Goal: Task Accomplishment & Management: Manage account settings

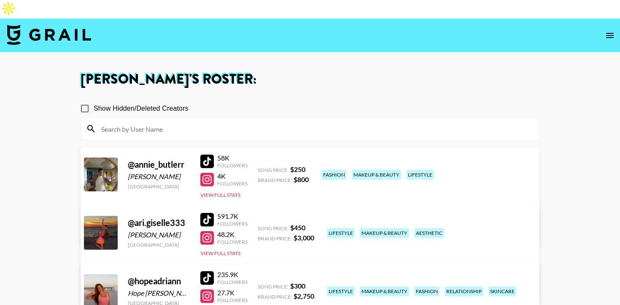
click at [611, 30] on icon "open drawer" at bounding box center [610, 35] width 10 height 10
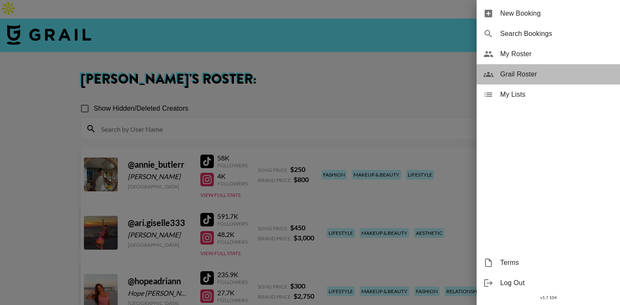
click at [524, 70] on span "Grail Roster" at bounding box center [556, 74] width 113 height 10
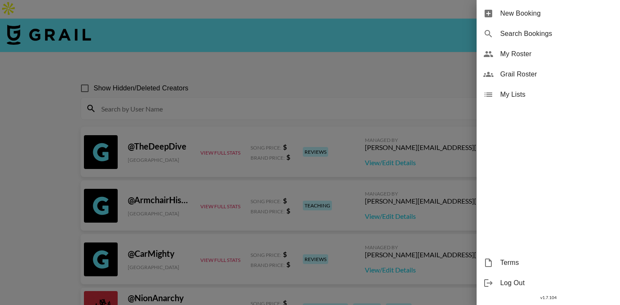
click at [334, 81] on div at bounding box center [310, 152] width 620 height 305
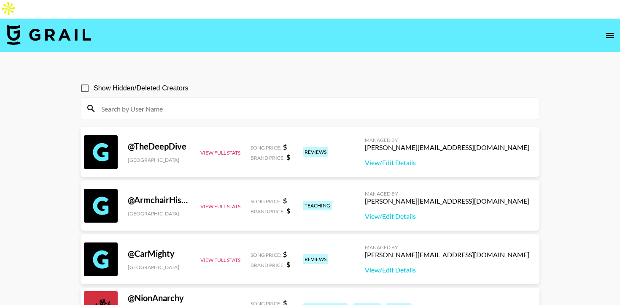
click at [305, 102] on input at bounding box center [315, 108] width 438 height 13
type input "r"
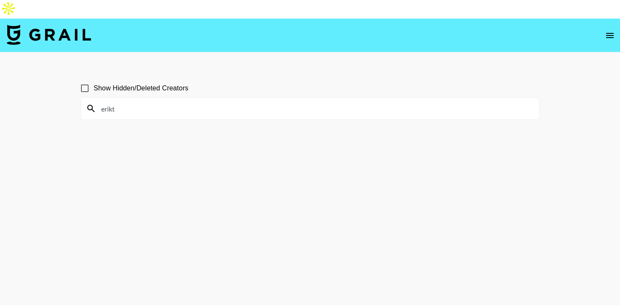
type input "erikt"
click at [105, 83] on span "Show Hidden/Deleted Creators" at bounding box center [141, 88] width 95 height 10
click at [94, 79] on input "Show Hidden/Deleted Creators" at bounding box center [85, 88] width 18 height 18
checkbox input "true"
click at [610, 33] on icon "open drawer" at bounding box center [610, 35] width 8 height 5
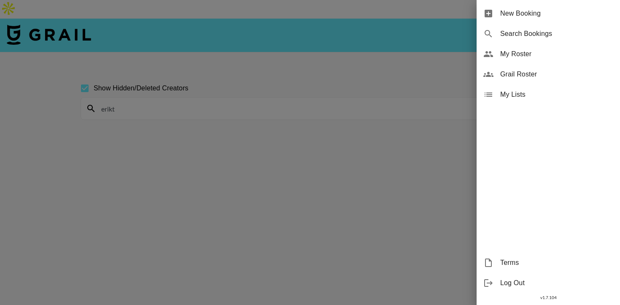
click at [515, 54] on span "My Roster" at bounding box center [556, 54] width 113 height 10
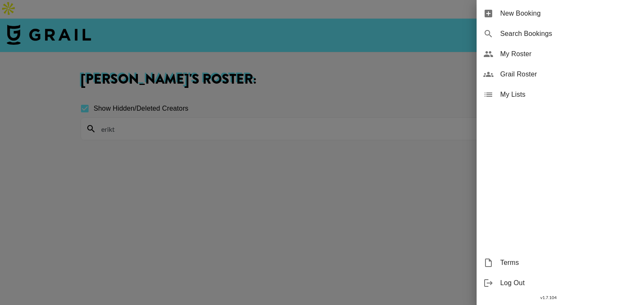
click at [507, 52] on span "My Roster" at bounding box center [556, 54] width 113 height 10
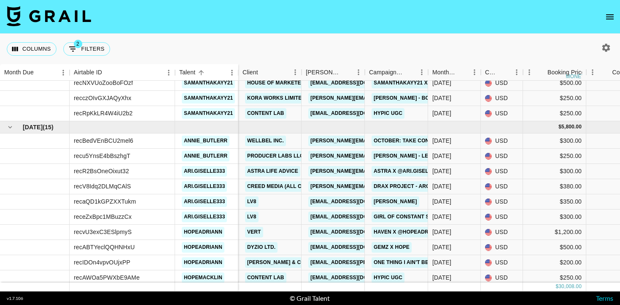
scroll to position [999, 0]
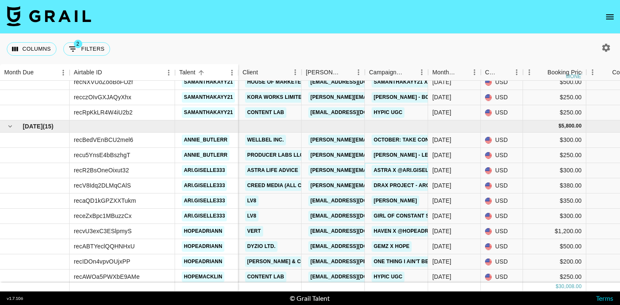
click at [389, 171] on link "Astra x @ari.giselle333 - Term 2" at bounding box center [421, 170] width 98 height 11
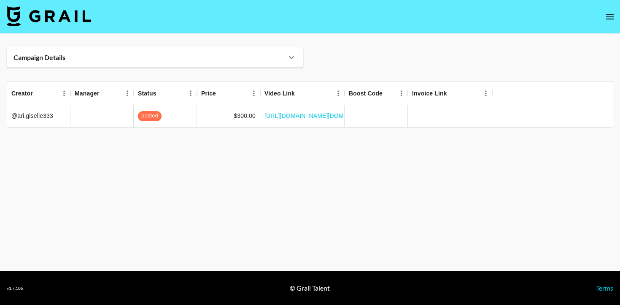
click at [256, 51] on div "Campaign Details" at bounding box center [155, 57] width 297 height 20
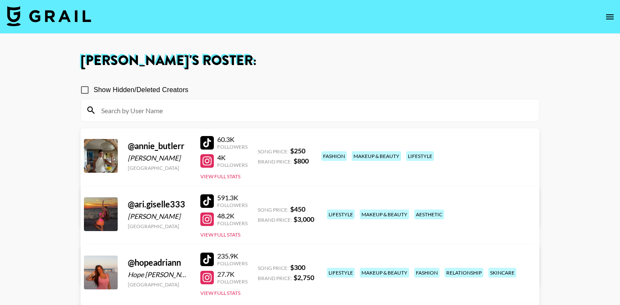
click at [610, 18] on icon "open drawer" at bounding box center [610, 17] width 10 height 10
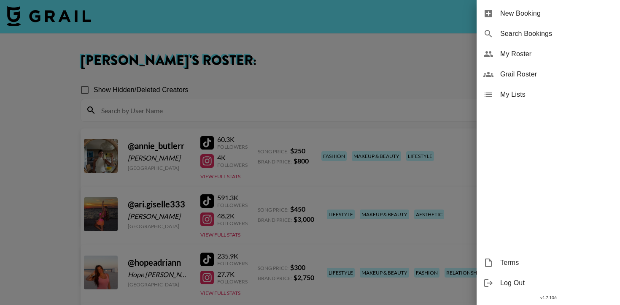
click at [521, 51] on span "My Roster" at bounding box center [556, 54] width 113 height 10
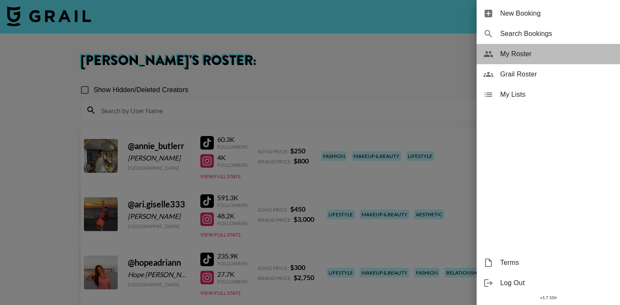
click at [513, 57] on span "My Roster" at bounding box center [556, 54] width 113 height 10
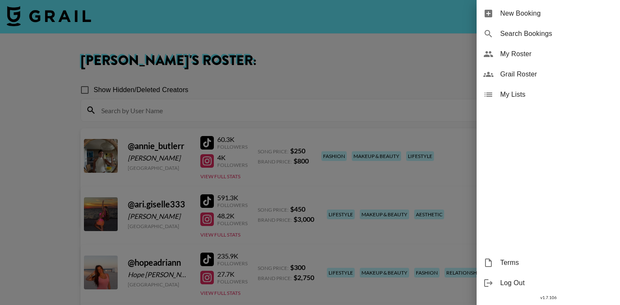
click at [350, 154] on div at bounding box center [310, 152] width 620 height 305
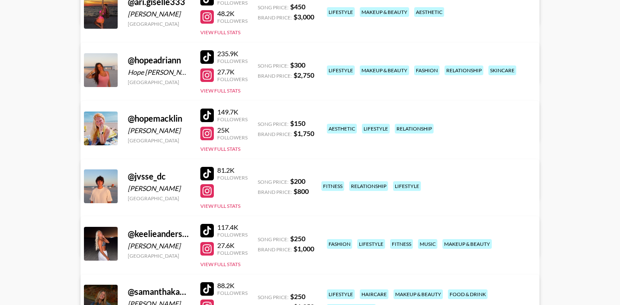
scroll to position [262, 0]
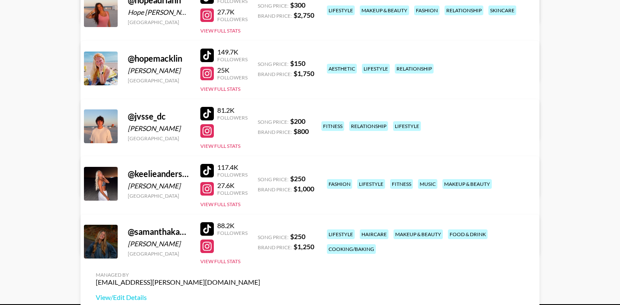
click at [206, 253] on div at bounding box center [206, 245] width 13 height 13
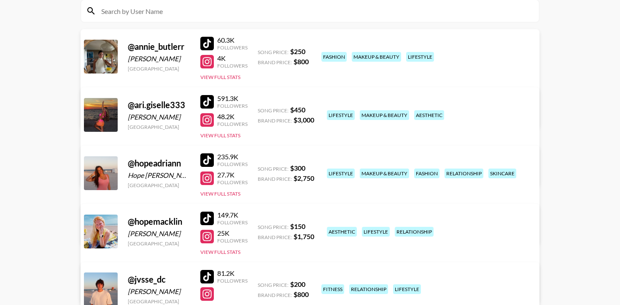
scroll to position [98, 0]
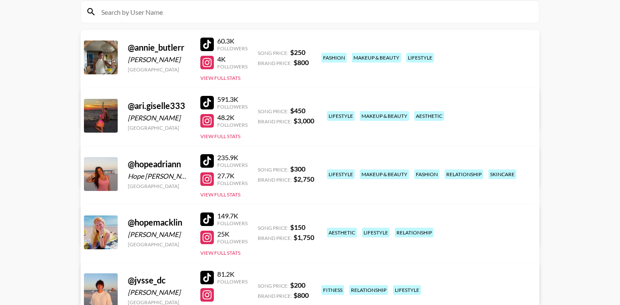
click at [260, 110] on link "View/Edit Details" at bounding box center [178, 114] width 165 height 8
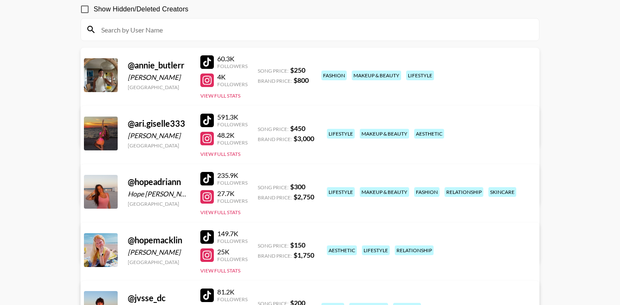
scroll to position [81, 0]
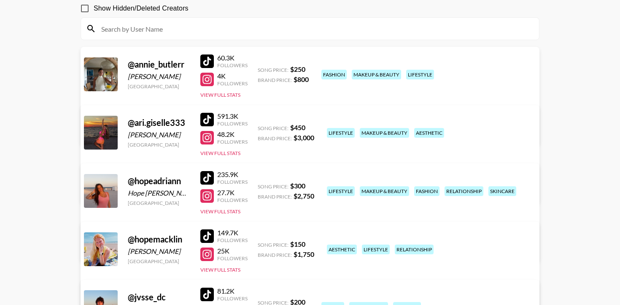
click at [260, 185] on link "View/Edit Details" at bounding box center [178, 189] width 165 height 8
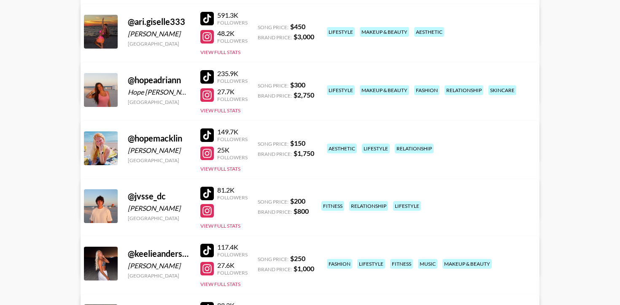
scroll to position [208, 0]
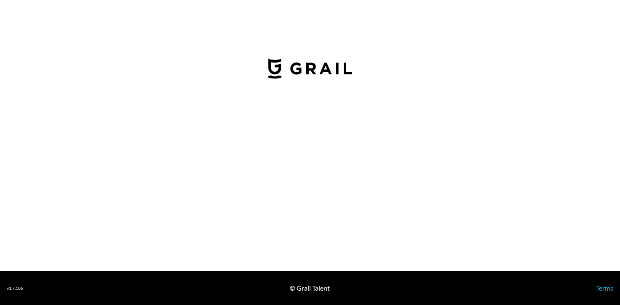
select select "USD"
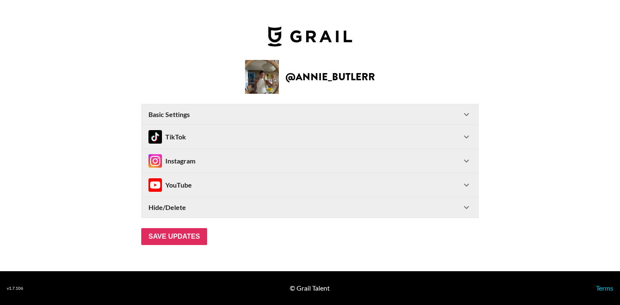
click at [276, 140] on div "TikTok" at bounding box center [304, 136] width 313 height 13
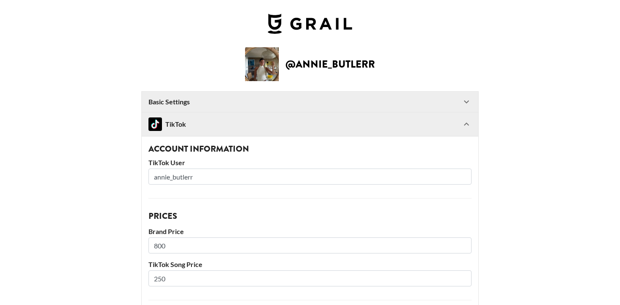
click at [285, 129] on div "TikTok" at bounding box center [304, 123] width 313 height 13
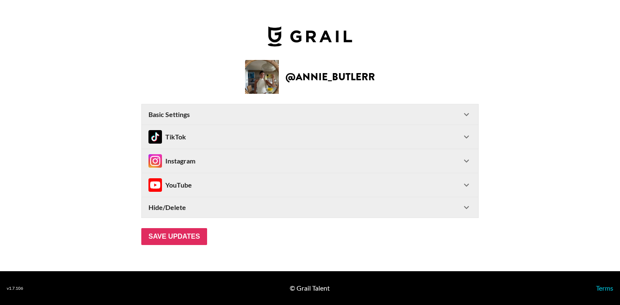
click at [280, 163] on div "Instagram" at bounding box center [304, 160] width 313 height 13
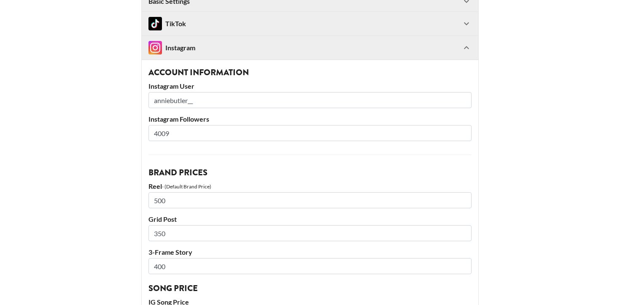
scroll to position [162, 0]
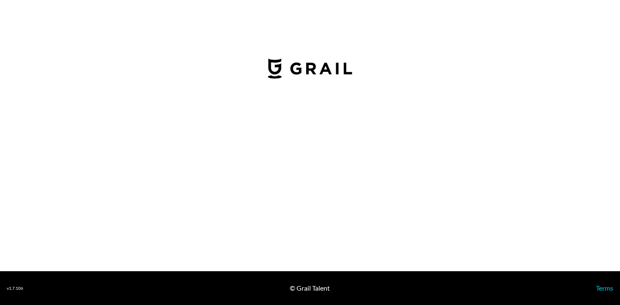
select select "USD"
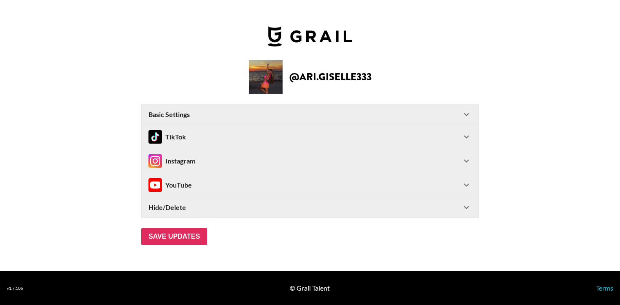
click at [250, 146] on div "TikTok" at bounding box center [310, 137] width 337 height 24
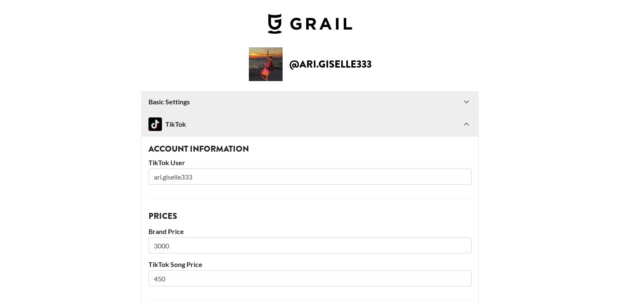
click at [251, 127] on div "TikTok" at bounding box center [304, 123] width 313 height 13
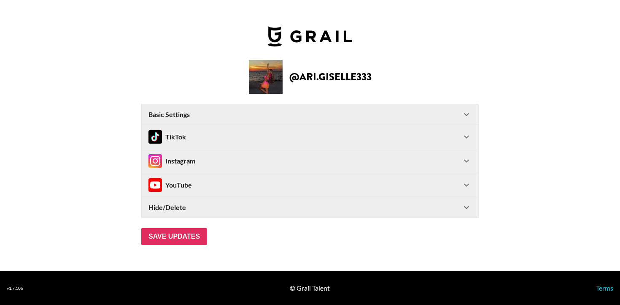
click at [250, 164] on div "Instagram" at bounding box center [304, 160] width 313 height 13
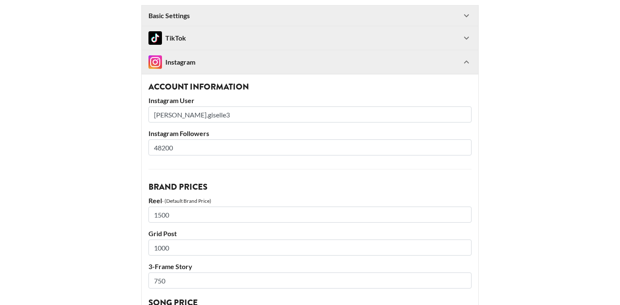
scroll to position [182, 0]
